Goal: Task Accomplishment & Management: Manage account settings

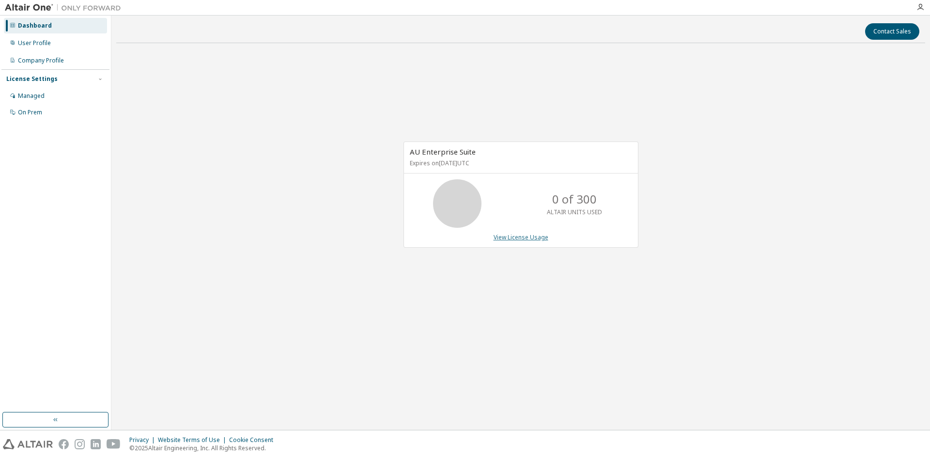
click at [531, 235] on link "View License Usage" at bounding box center [520, 237] width 55 height 8
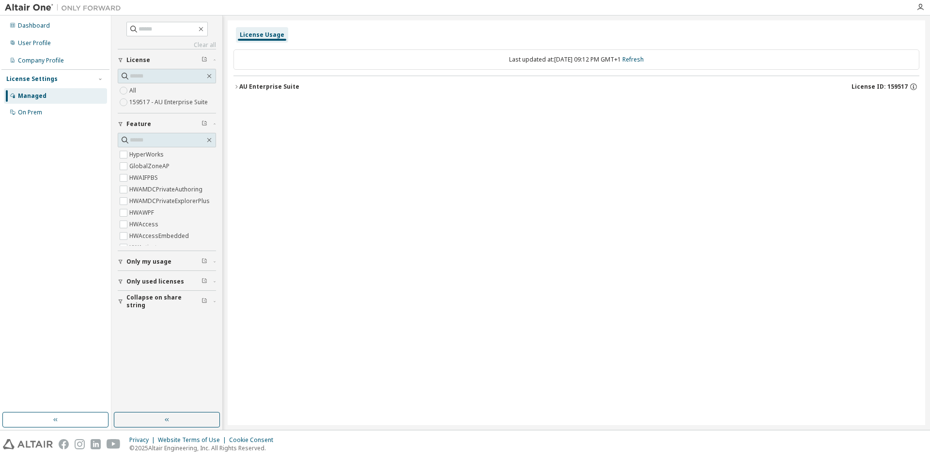
click at [275, 89] on div "AU Enterprise Suite" at bounding box center [269, 87] width 60 height 8
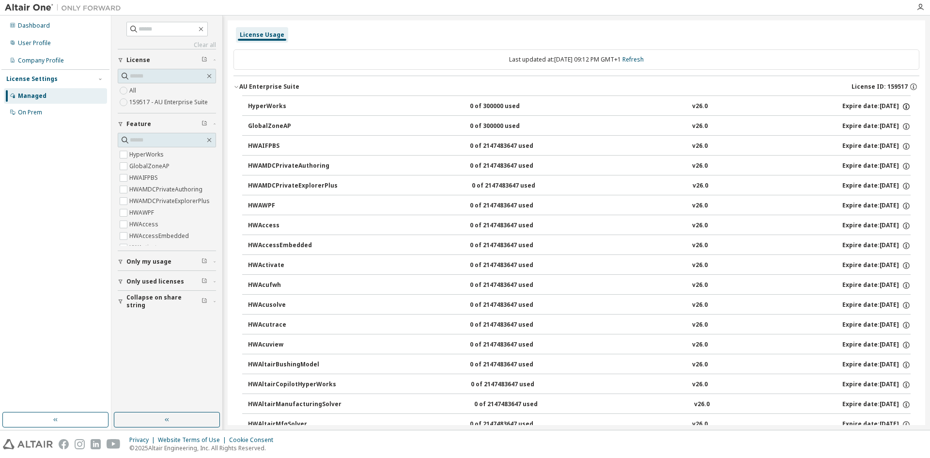
click at [902, 109] on icon "button" at bounding box center [906, 106] width 9 height 9
click at [470, 108] on div "0 of 300000 used" at bounding box center [513, 106] width 87 height 9
click at [278, 107] on div "HyperWorks" at bounding box center [291, 106] width 87 height 9
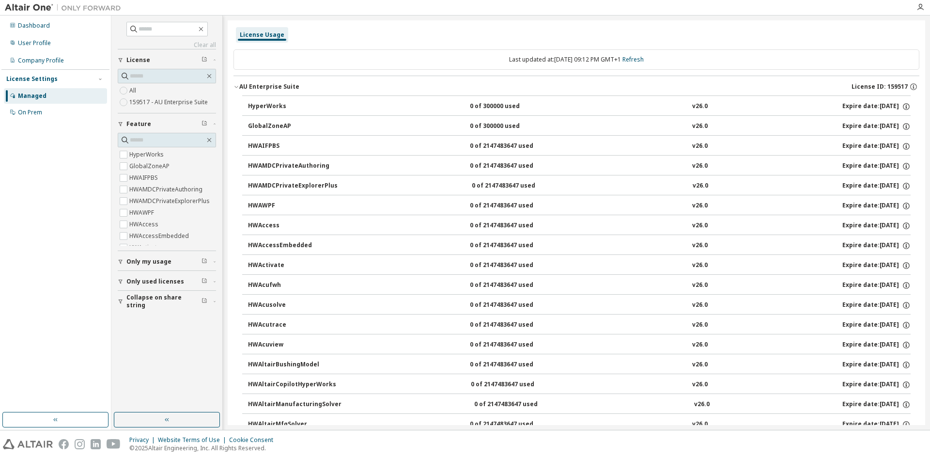
click at [278, 107] on div "HyperWorks" at bounding box center [291, 106] width 87 height 9
click at [909, 85] on icon "button" at bounding box center [913, 86] width 9 height 9
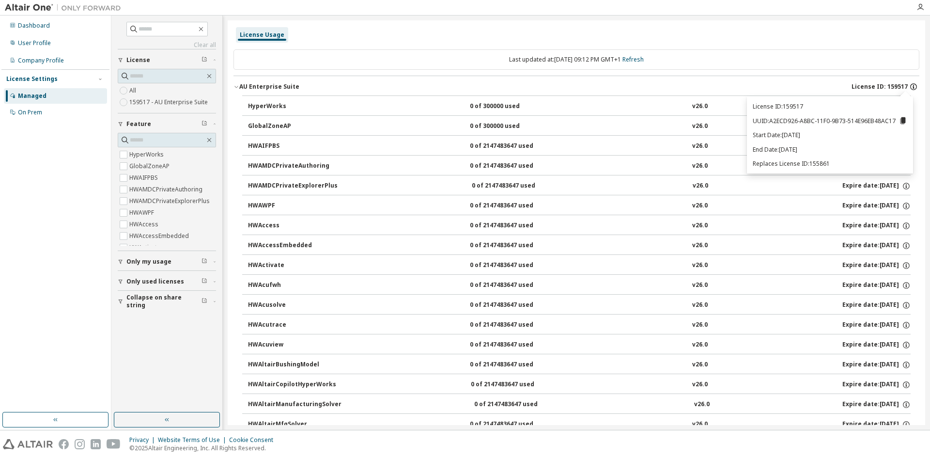
click at [909, 85] on icon "button" at bounding box center [913, 86] width 9 height 9
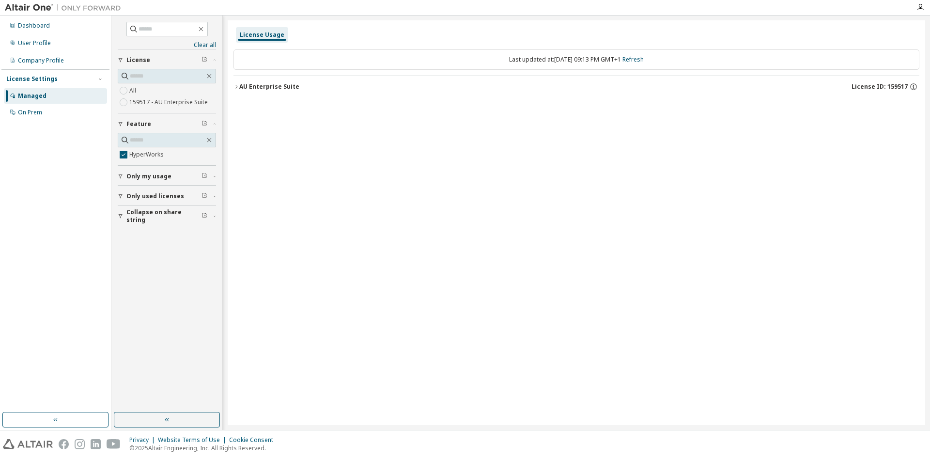
click at [306, 84] on div "AU Enterprise Suite License ID: 159517" at bounding box center [579, 86] width 680 height 9
click at [446, 107] on div "HyperWorks 0 of 300000 used v26.0 Expire date: 2025-11-13" at bounding box center [579, 106] width 662 height 9
click at [347, 107] on div "HyperWorks 0 of 300000 used v26.0 Expire date: 2025-11-13" at bounding box center [579, 106] width 662 height 9
click at [35, 115] on div "On Prem" at bounding box center [30, 112] width 24 height 8
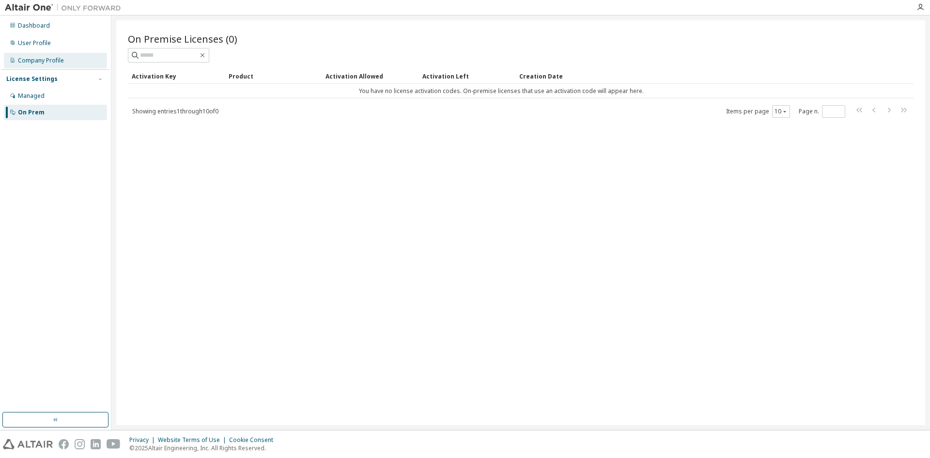
click at [56, 63] on div "Company Profile" at bounding box center [41, 61] width 46 height 8
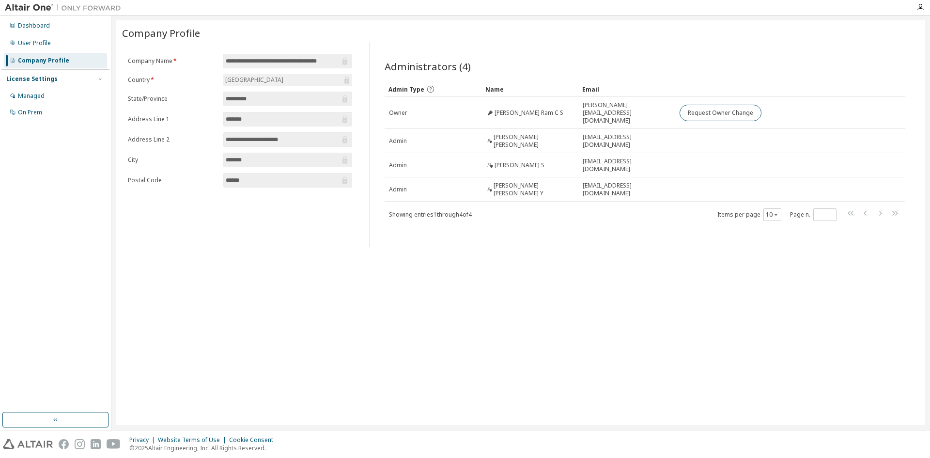
click at [280, 141] on input "**********" at bounding box center [283, 140] width 114 height 10
click at [264, 214] on div "**********" at bounding box center [240, 144] width 236 height 204
click at [56, 47] on div "User Profile" at bounding box center [55, 42] width 103 height 15
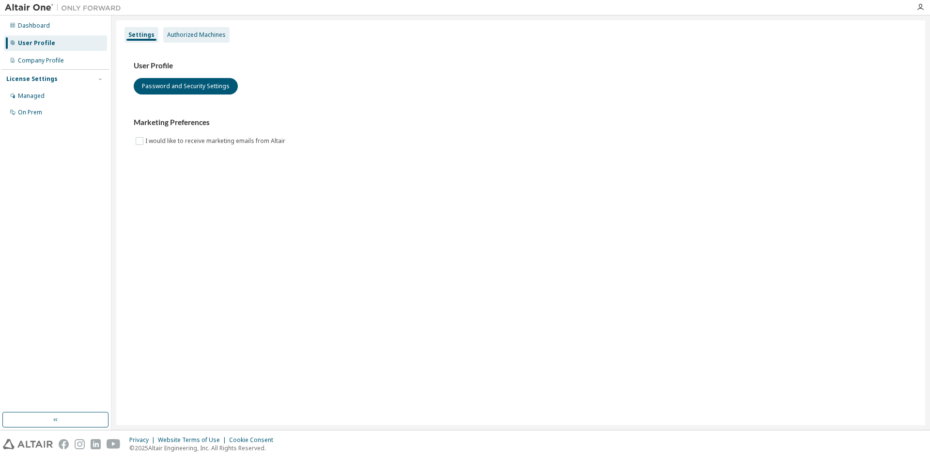
click at [208, 31] on div "Authorized Machines" at bounding box center [196, 35] width 59 height 8
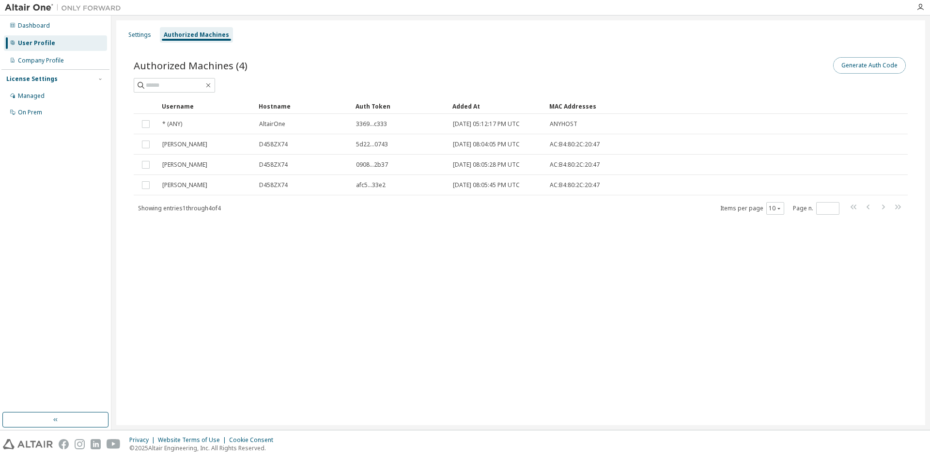
click at [884, 71] on button "Generate Auth Code" at bounding box center [869, 65] width 73 height 16
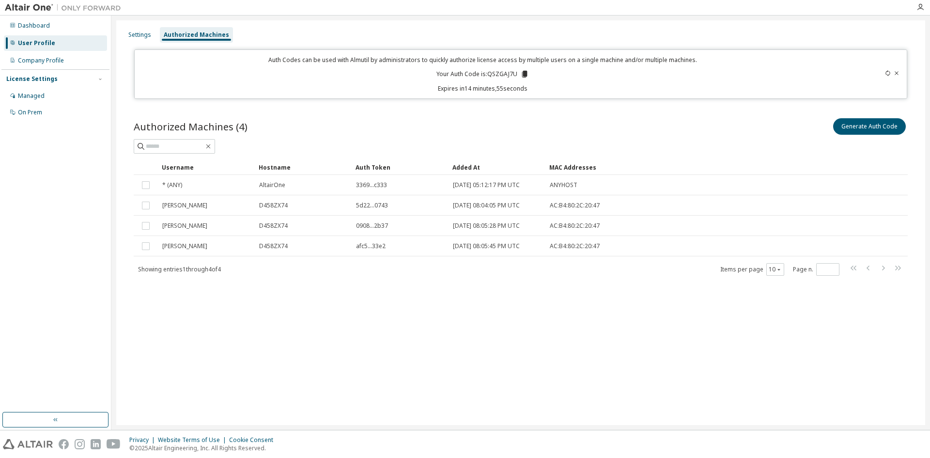
click at [896, 71] on icon at bounding box center [896, 73] width 6 height 6
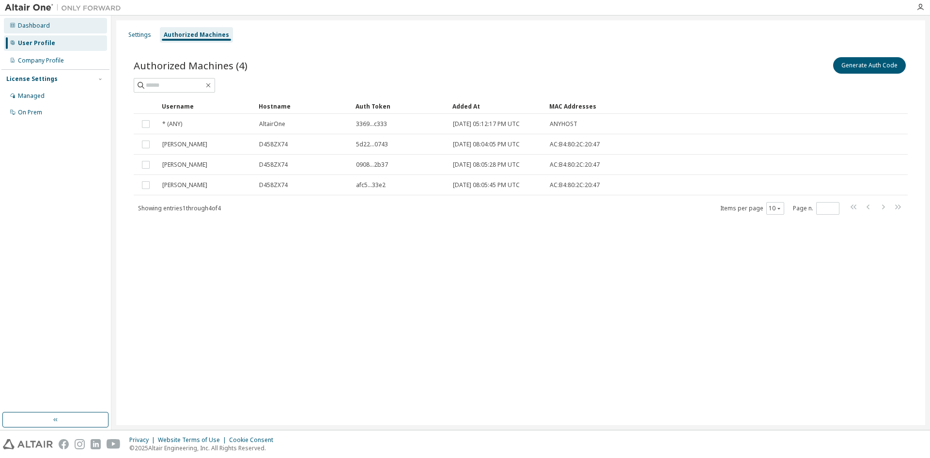
click at [48, 20] on div "Dashboard" at bounding box center [55, 25] width 103 height 15
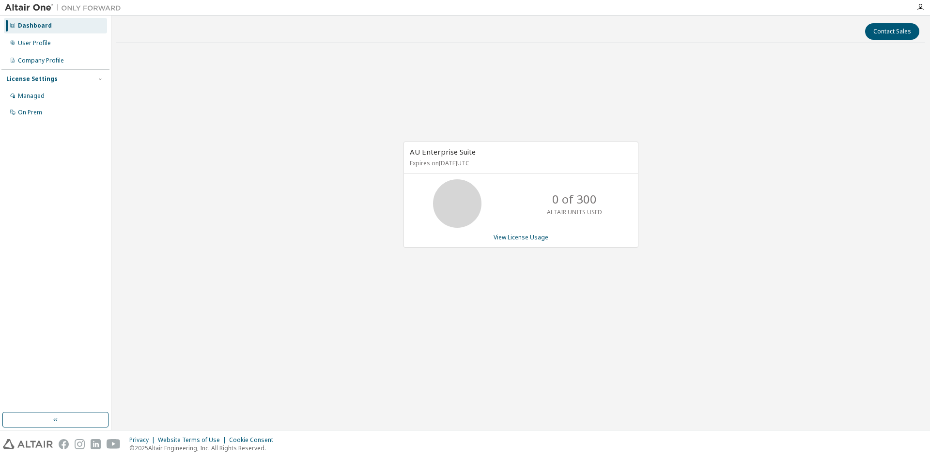
click at [509, 245] on div "AU Enterprise Suite Expires on November 13, 2025 UTC 0 of 300 ALTAIR UNITS USED…" at bounding box center [520, 194] width 235 height 106
click at [508, 239] on link "View License Usage" at bounding box center [520, 237] width 55 height 8
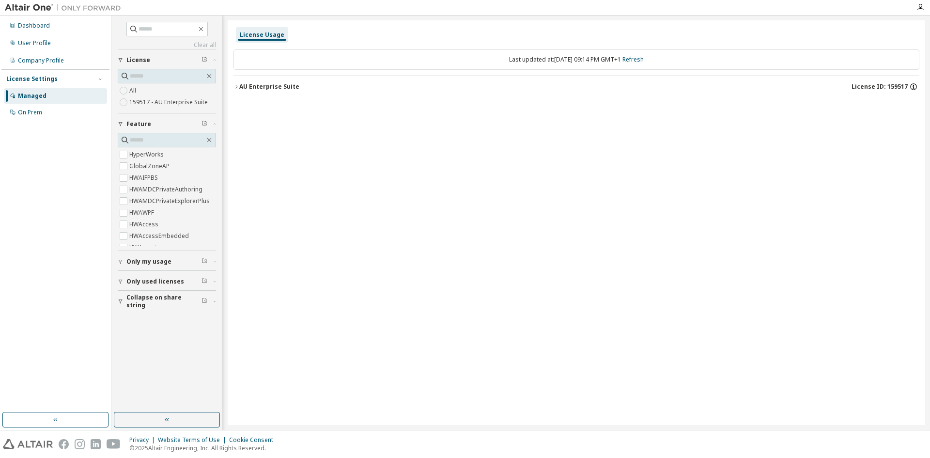
click at [911, 85] on icon "button" at bounding box center [913, 86] width 7 height 7
click at [705, 222] on div "License Usage Last updated at: Tue 2025-10-14 09:14 PM GMT+1 Refresh AU Enterpr…" at bounding box center [576, 222] width 697 height 404
click at [154, 276] on button "Only used licenses" at bounding box center [167, 281] width 98 height 21
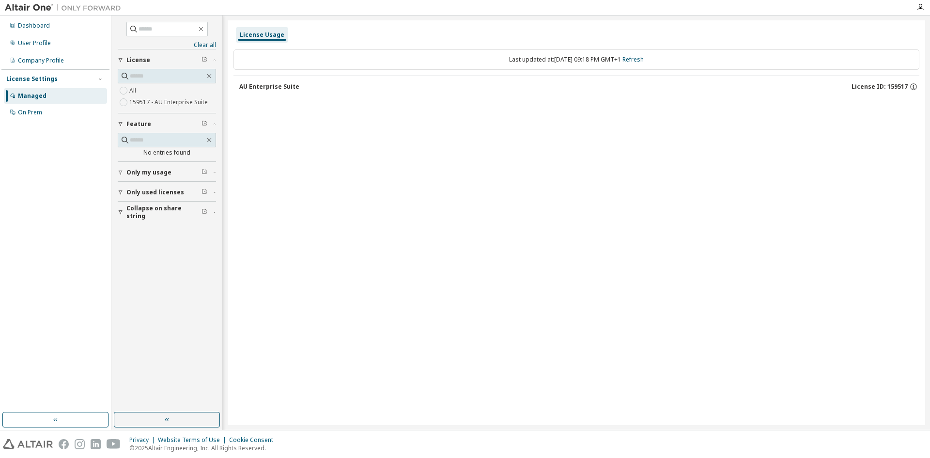
click at [183, 205] on button "Collapse on share string" at bounding box center [167, 211] width 98 height 21
click at [178, 216] on button "Collapse on share string" at bounding box center [167, 211] width 98 height 21
click at [181, 213] on span "Collapse on share string" at bounding box center [163, 211] width 75 height 15
click at [171, 172] on div "Only my usage" at bounding box center [169, 172] width 87 height 8
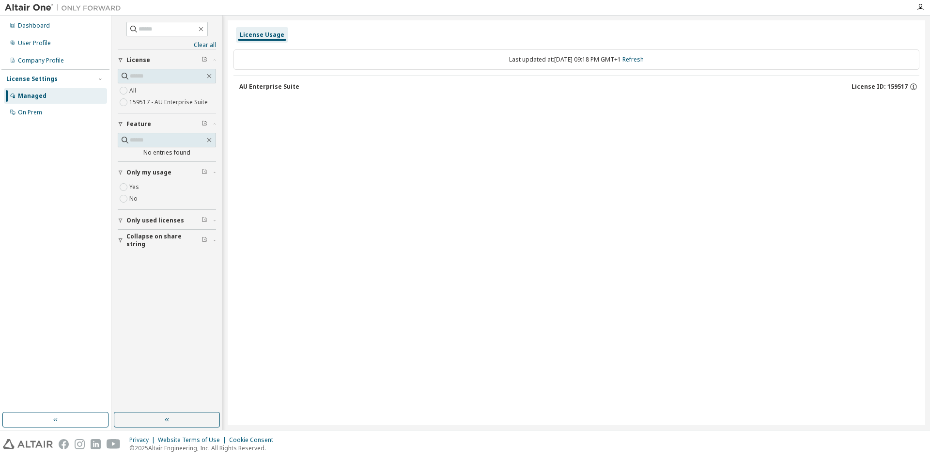
click at [171, 172] on div "Only my usage" at bounding box center [169, 172] width 87 height 8
click at [213, 142] on icon "button" at bounding box center [209, 140] width 8 height 8
click at [200, 75] on input "text" at bounding box center [167, 76] width 75 height 10
click at [177, 60] on div "License" at bounding box center [169, 60] width 87 height 8
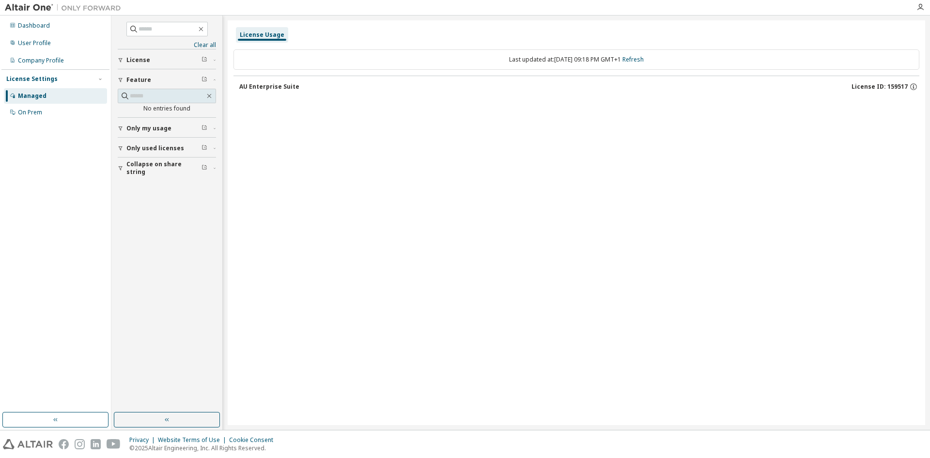
click at [177, 60] on div "License" at bounding box center [169, 60] width 87 height 8
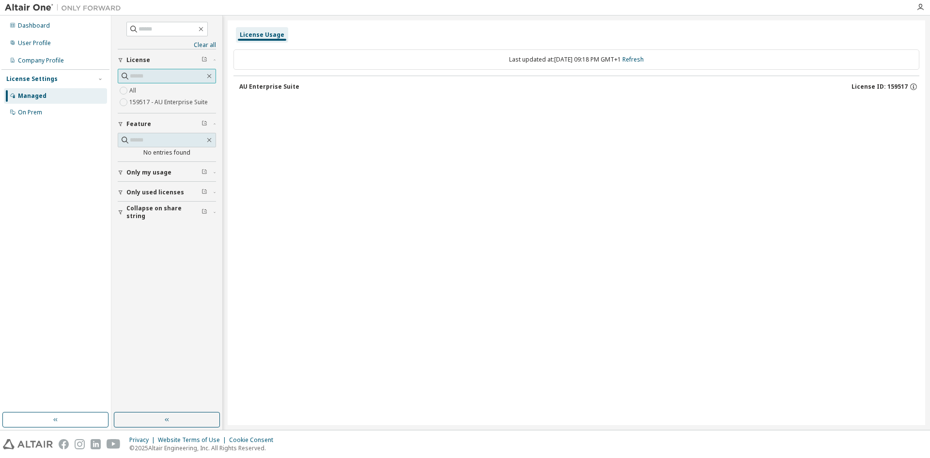
click at [148, 81] on span at bounding box center [167, 76] width 98 height 15
click at [151, 75] on input "text" at bounding box center [167, 76] width 75 height 10
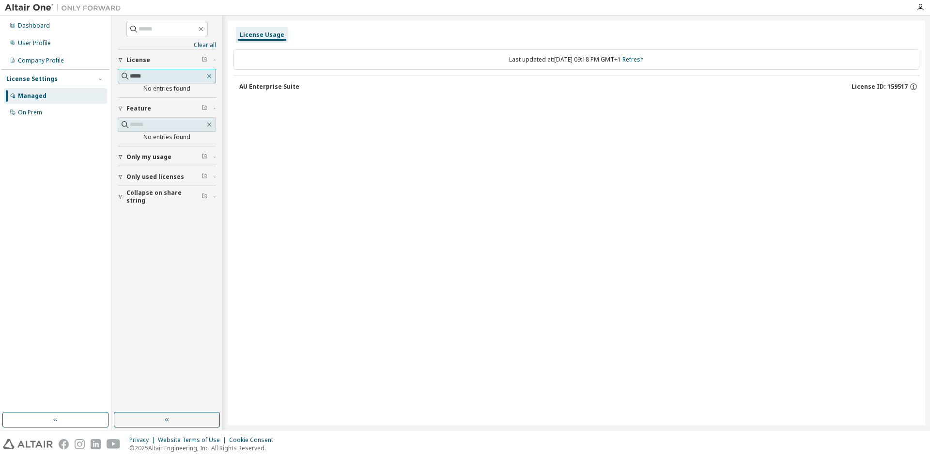
type input "*****"
click at [210, 77] on icon "button" at bounding box center [209, 76] width 8 height 8
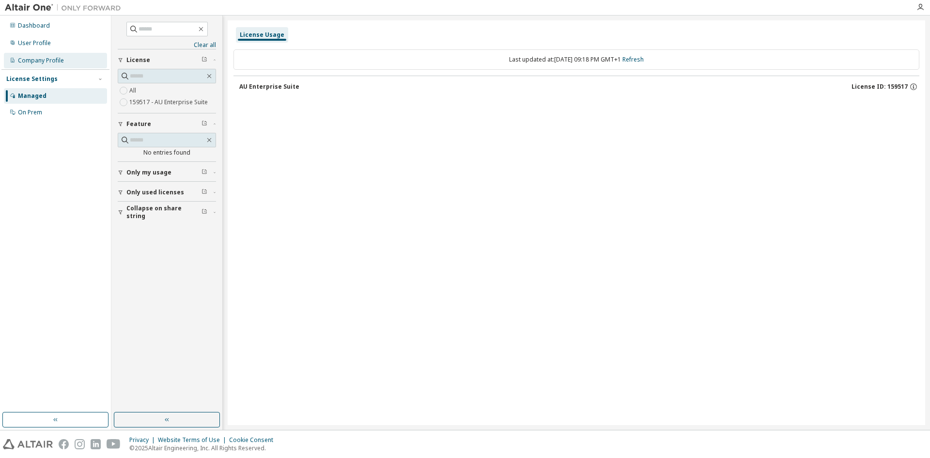
click at [25, 63] on div "Company Profile" at bounding box center [41, 61] width 46 height 8
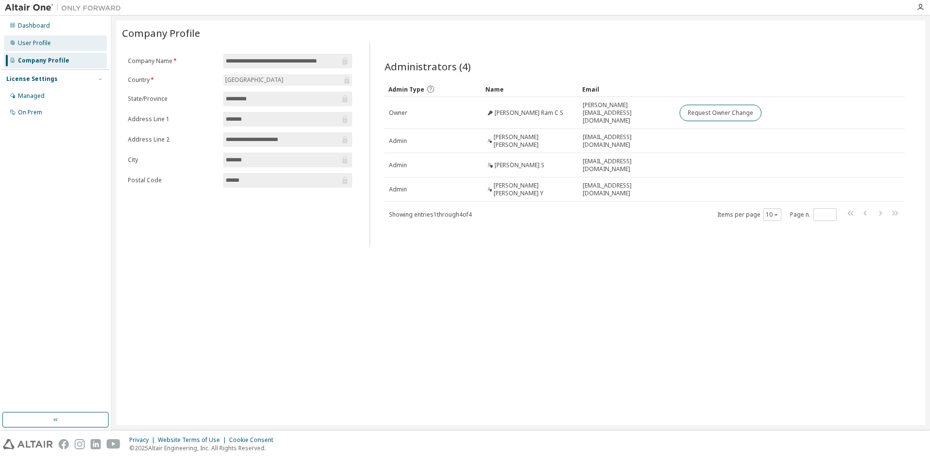
click at [24, 46] on div "User Profile" at bounding box center [34, 43] width 33 height 8
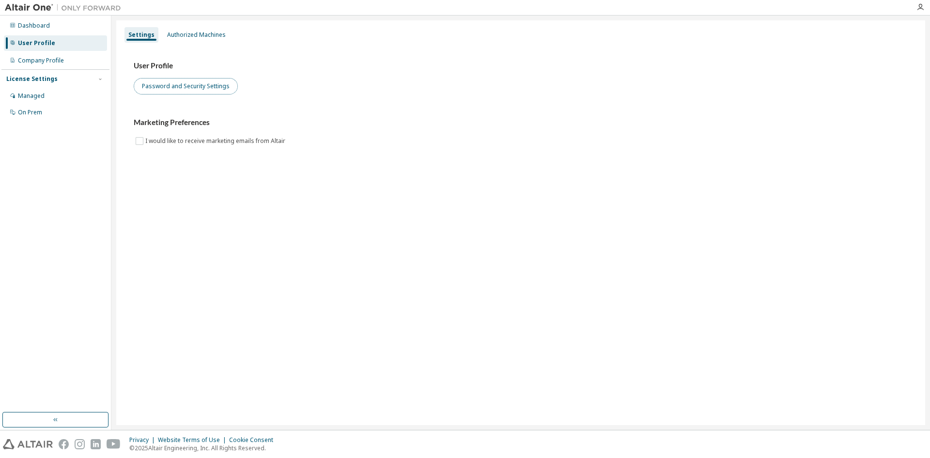
click at [186, 86] on button "Password and Security Settings" at bounding box center [186, 86] width 104 height 16
click at [69, 26] on div "Dashboard" at bounding box center [55, 25] width 103 height 15
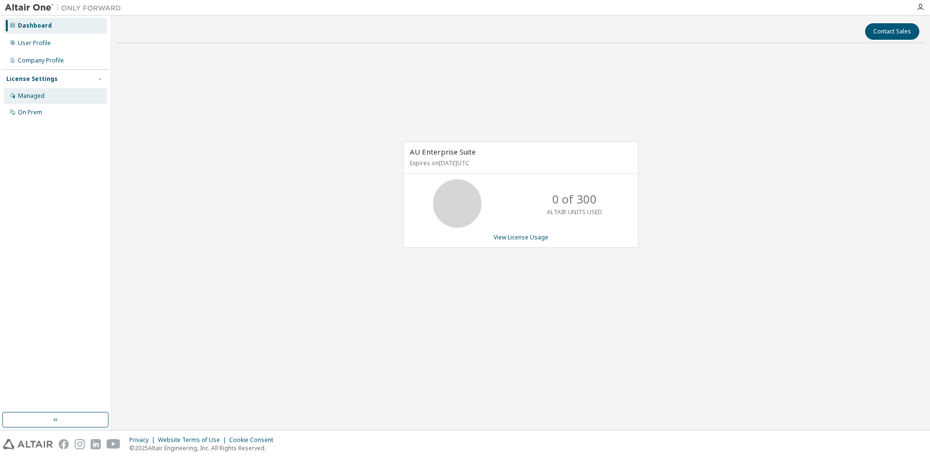
click at [42, 90] on div "Managed" at bounding box center [55, 95] width 103 height 15
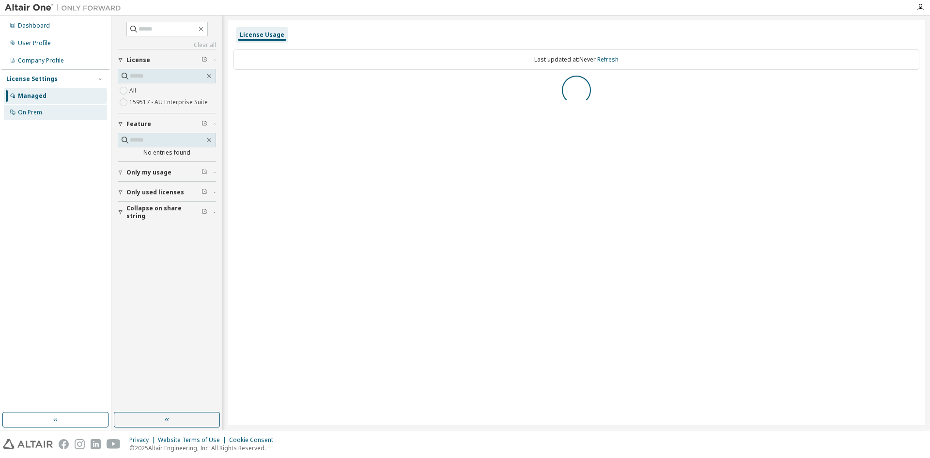
click at [47, 110] on div "On Prem" at bounding box center [55, 112] width 103 height 15
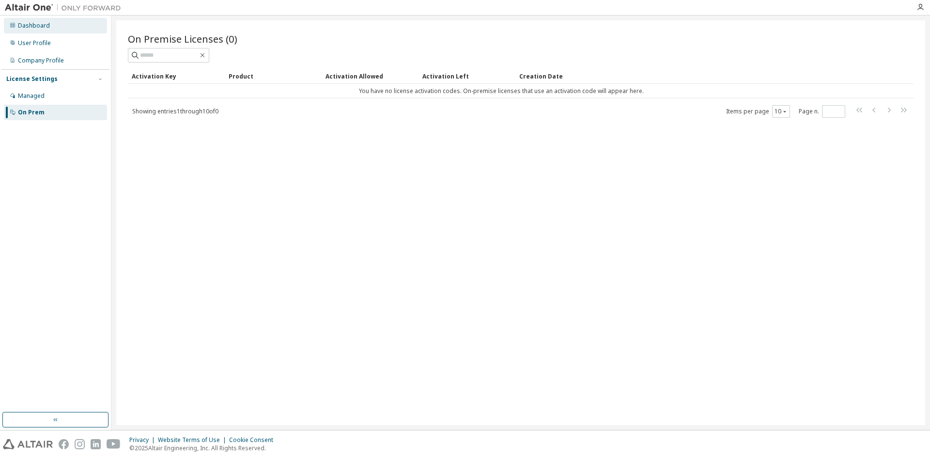
click at [62, 33] on div "Dashboard" at bounding box center [55, 25] width 103 height 15
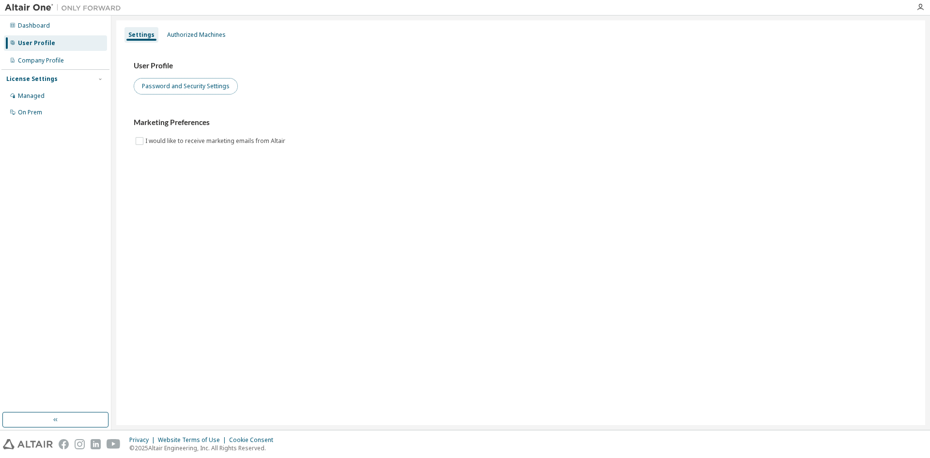
click at [191, 84] on button "Password and Security Settings" at bounding box center [186, 86] width 104 height 16
click at [22, 22] on div "Dashboard" at bounding box center [34, 26] width 32 height 8
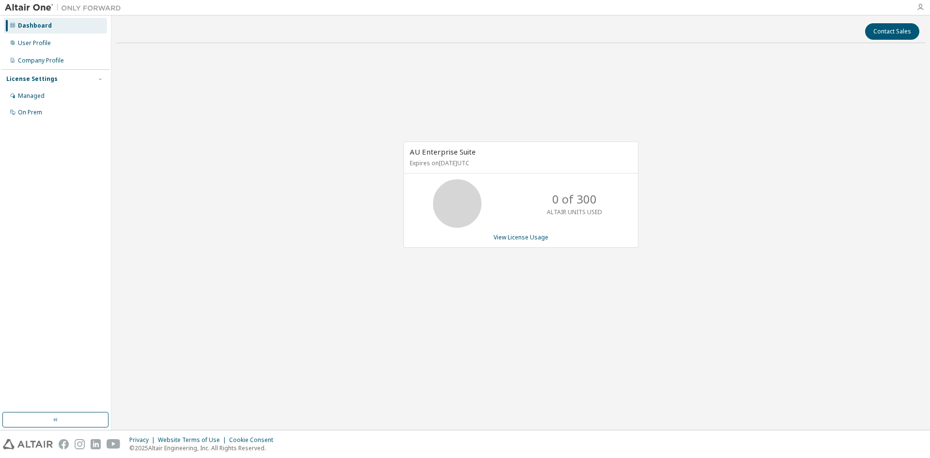
click at [922, 5] on icon "button" at bounding box center [920, 7] width 8 height 8
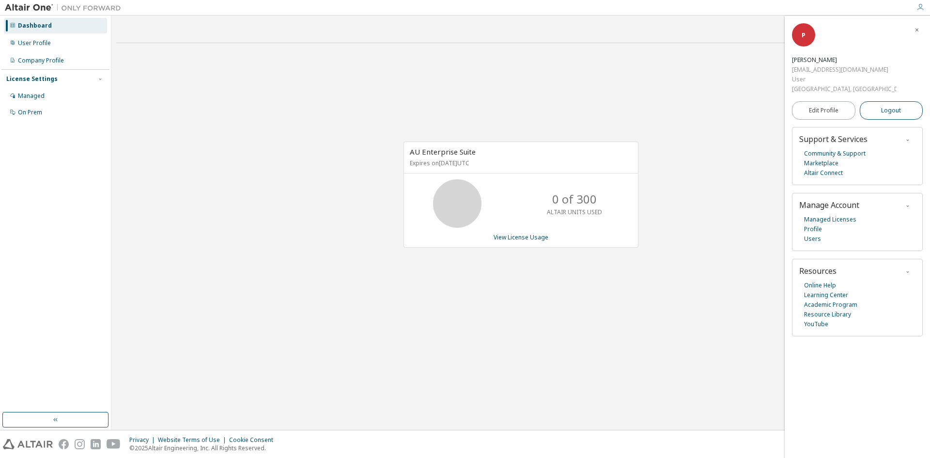
click at [892, 114] on span "Logout" at bounding box center [891, 111] width 20 height 10
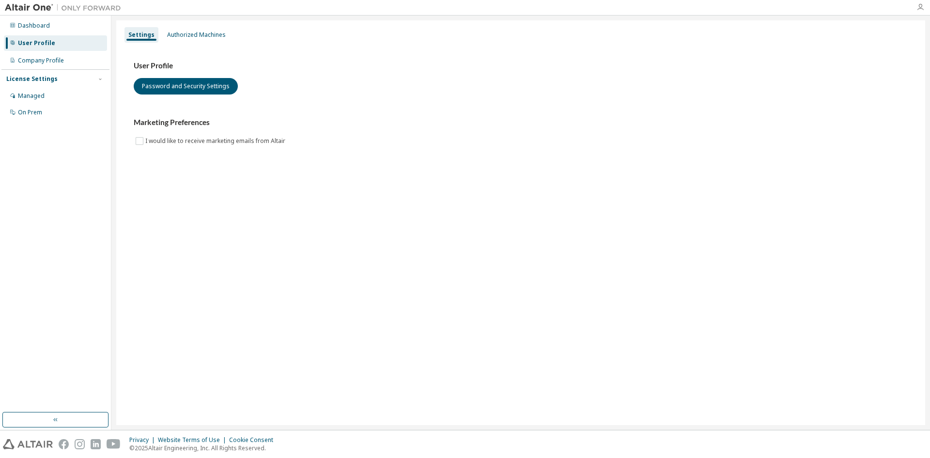
click at [919, 8] on icon "button" at bounding box center [920, 7] width 8 height 8
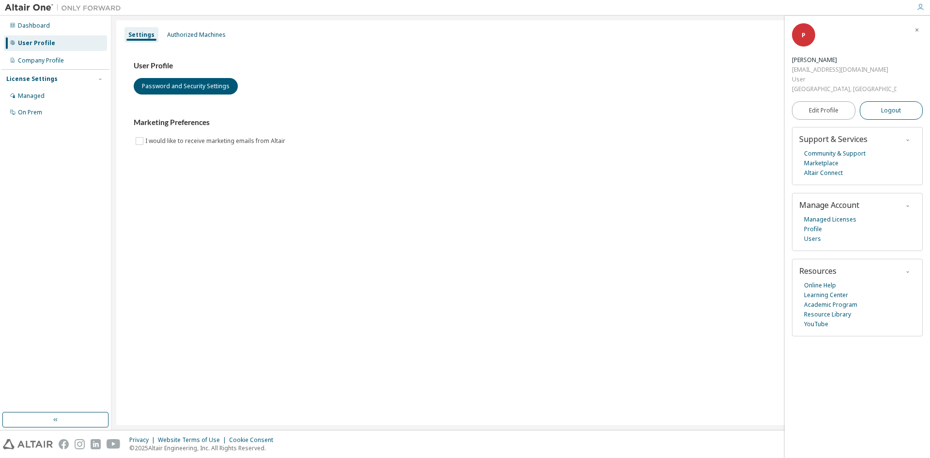
click at [887, 117] on button "Logout" at bounding box center [890, 110] width 63 height 18
